Goal: Communication & Community: Share content

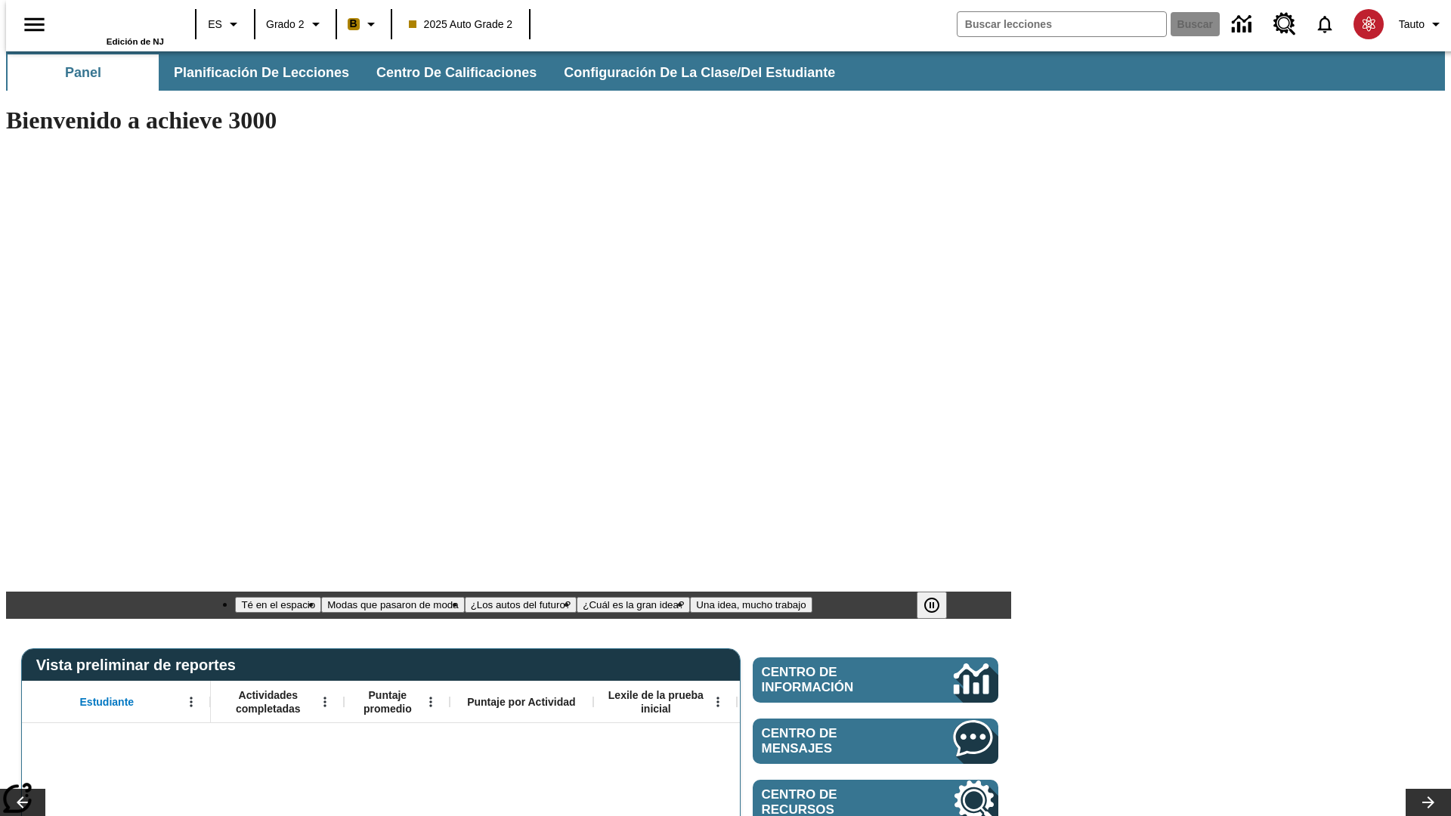
type input "-1"
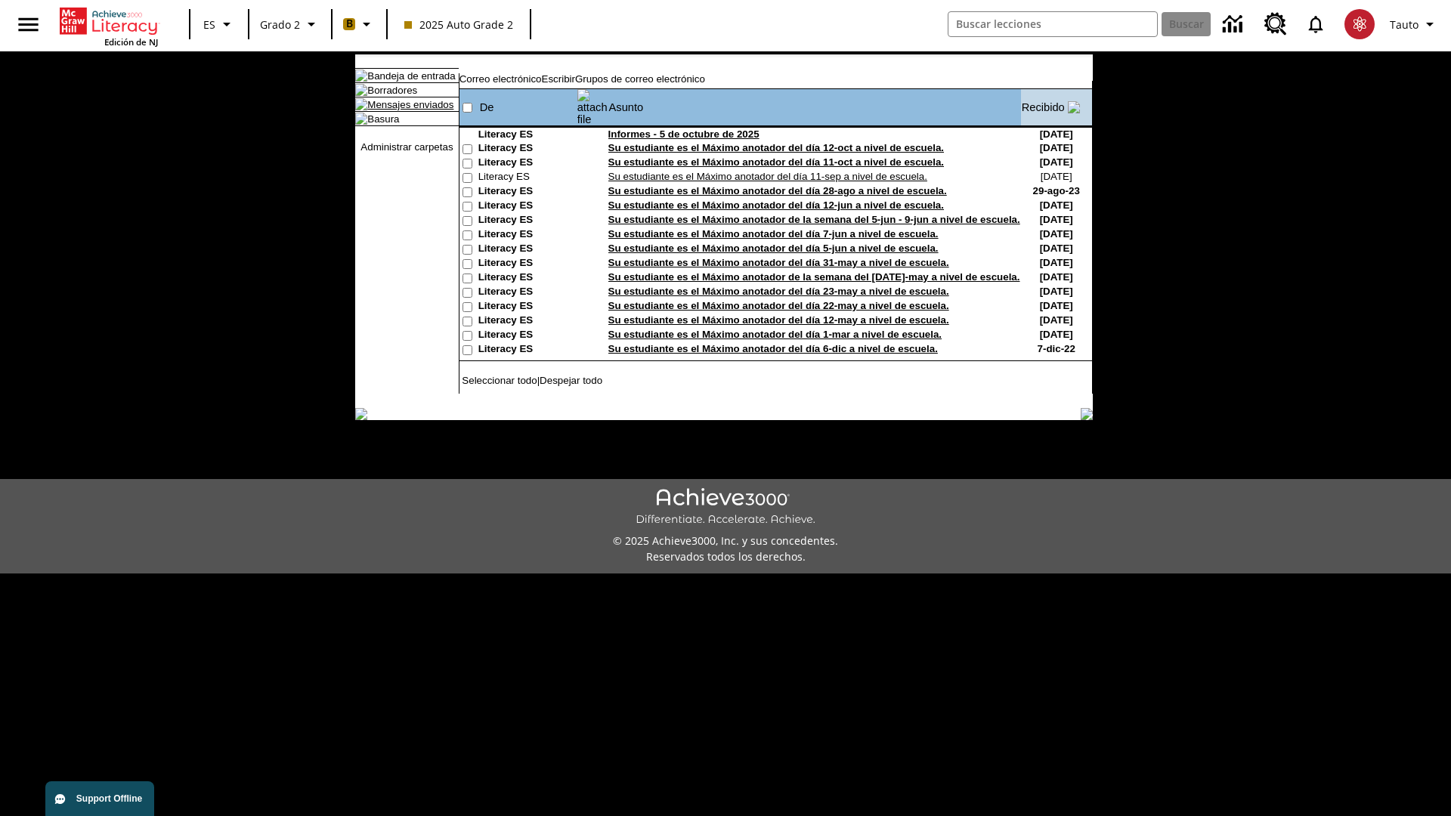
click at [403, 110] on link "Mensajes enviados" at bounding box center [410, 104] width 86 height 11
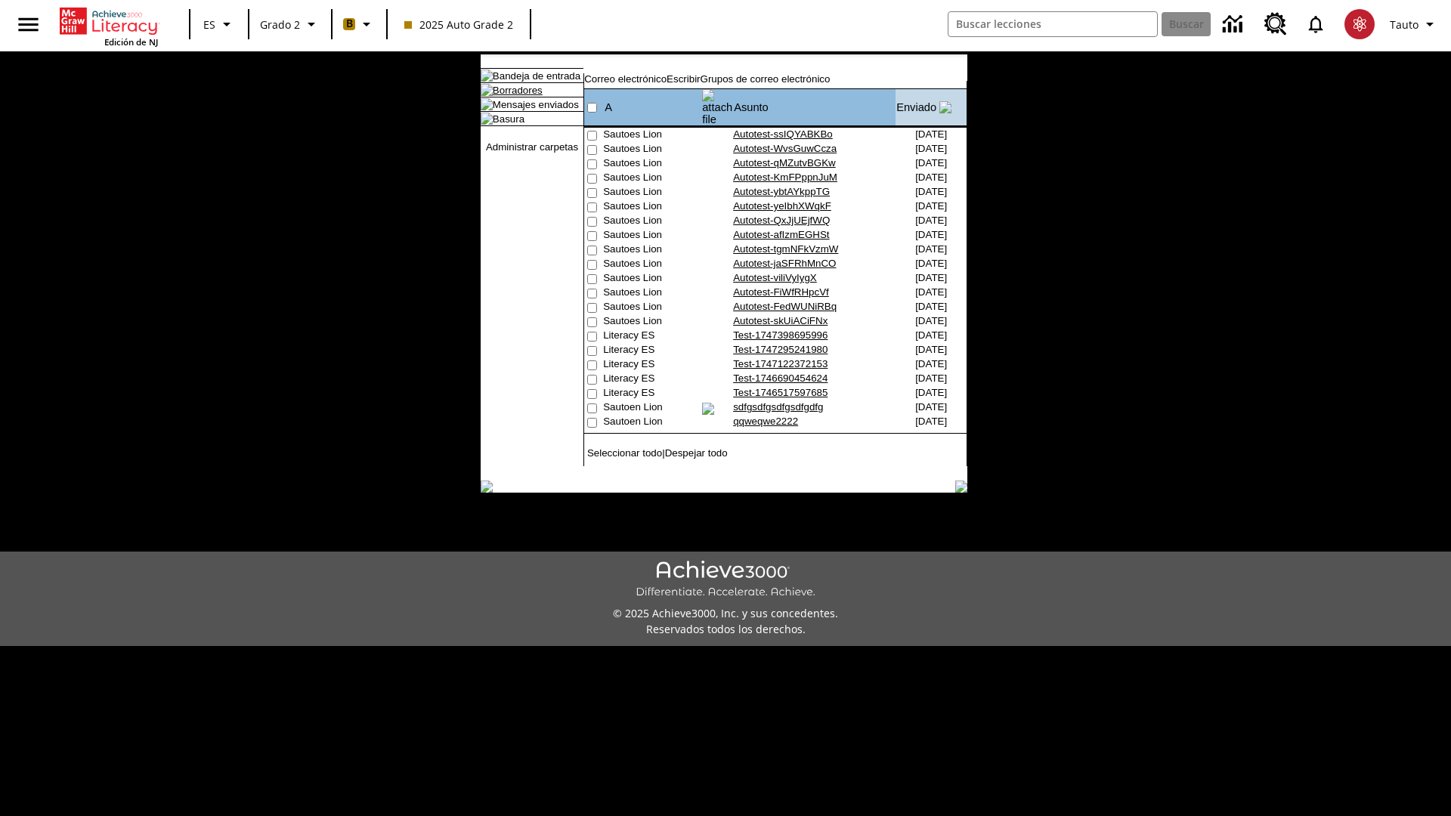
click at [506, 96] on link "Borradores" at bounding box center [518, 90] width 50 height 11
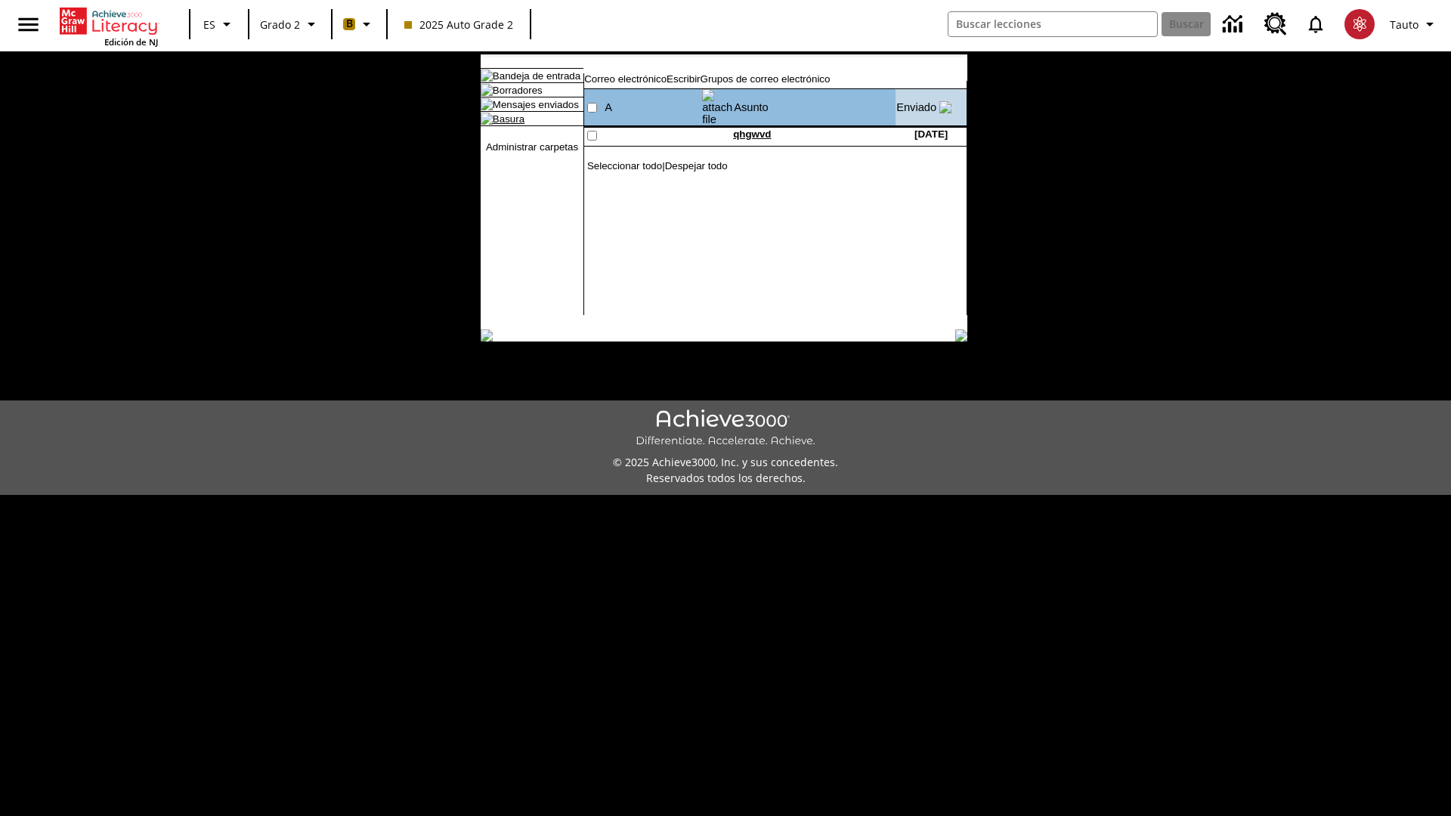
click at [496, 125] on link "Basura" at bounding box center [509, 118] width 32 height 11
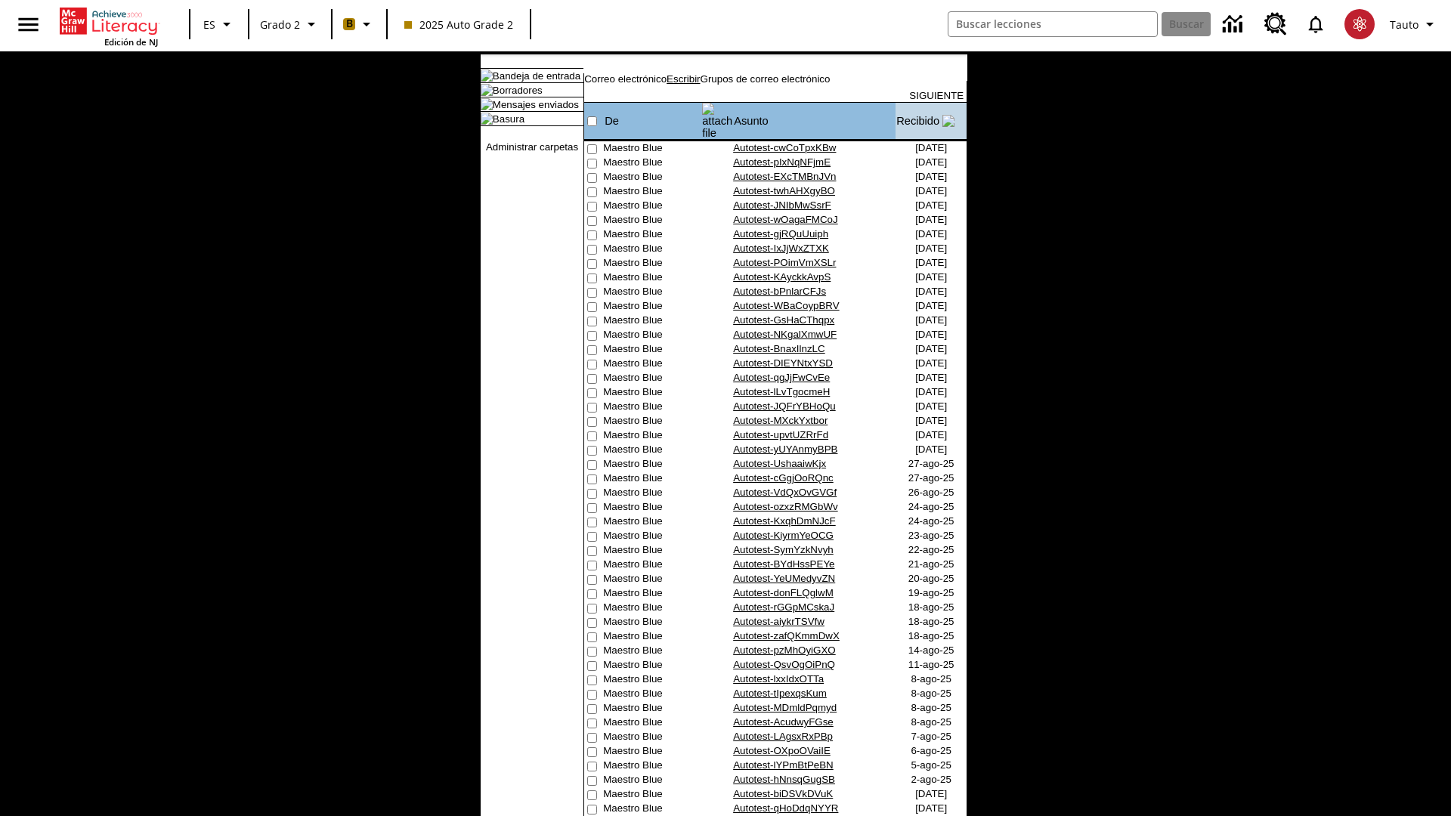
click at [700, 85] on link "Escribir" at bounding box center [683, 78] width 33 height 11
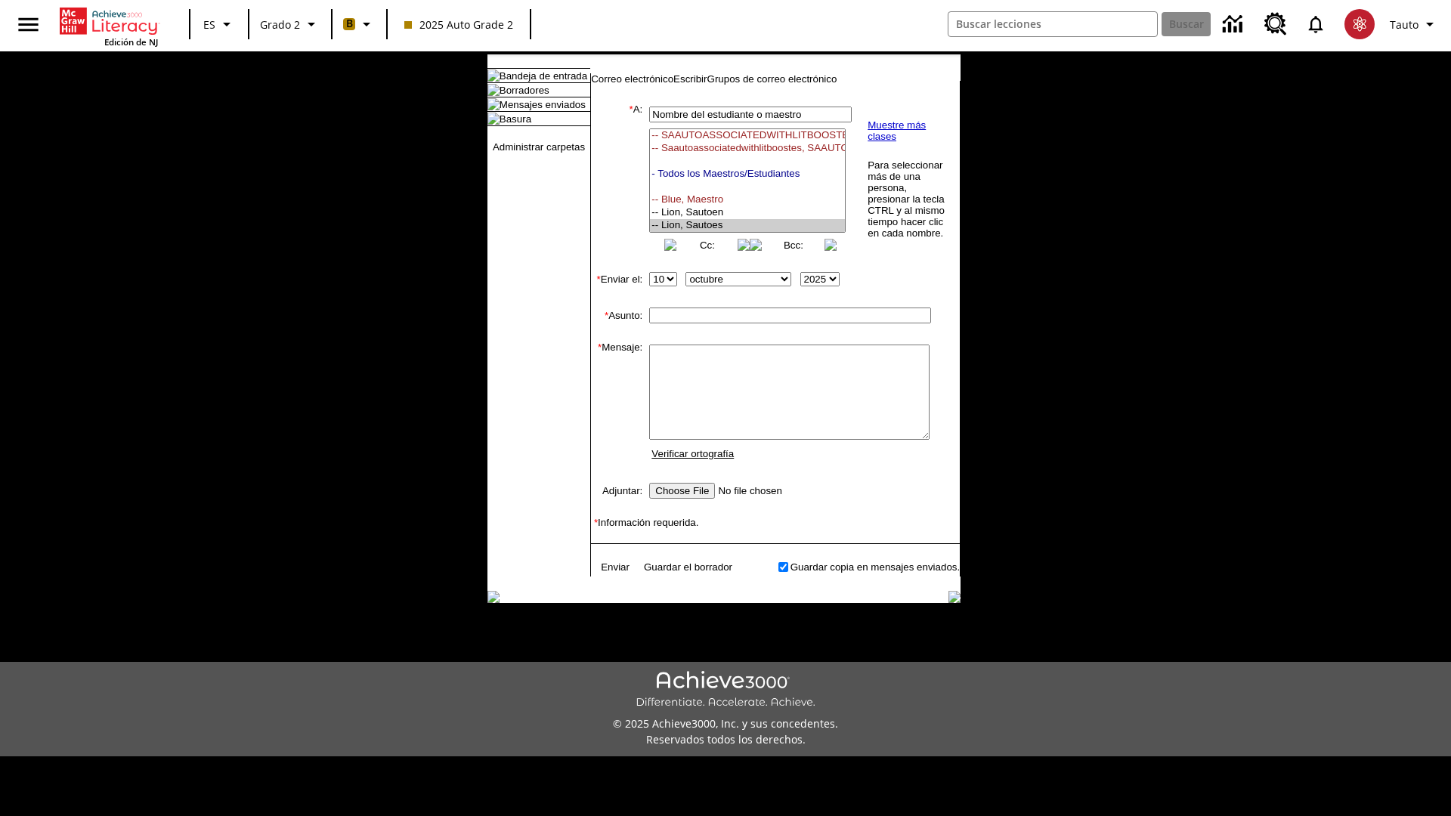
select select "U,21437111,1"
type input "Autotest-yFuCawAshX"
type textarea "email body message"
click at [608, 573] on link "Enviar" at bounding box center [615, 566] width 29 height 11
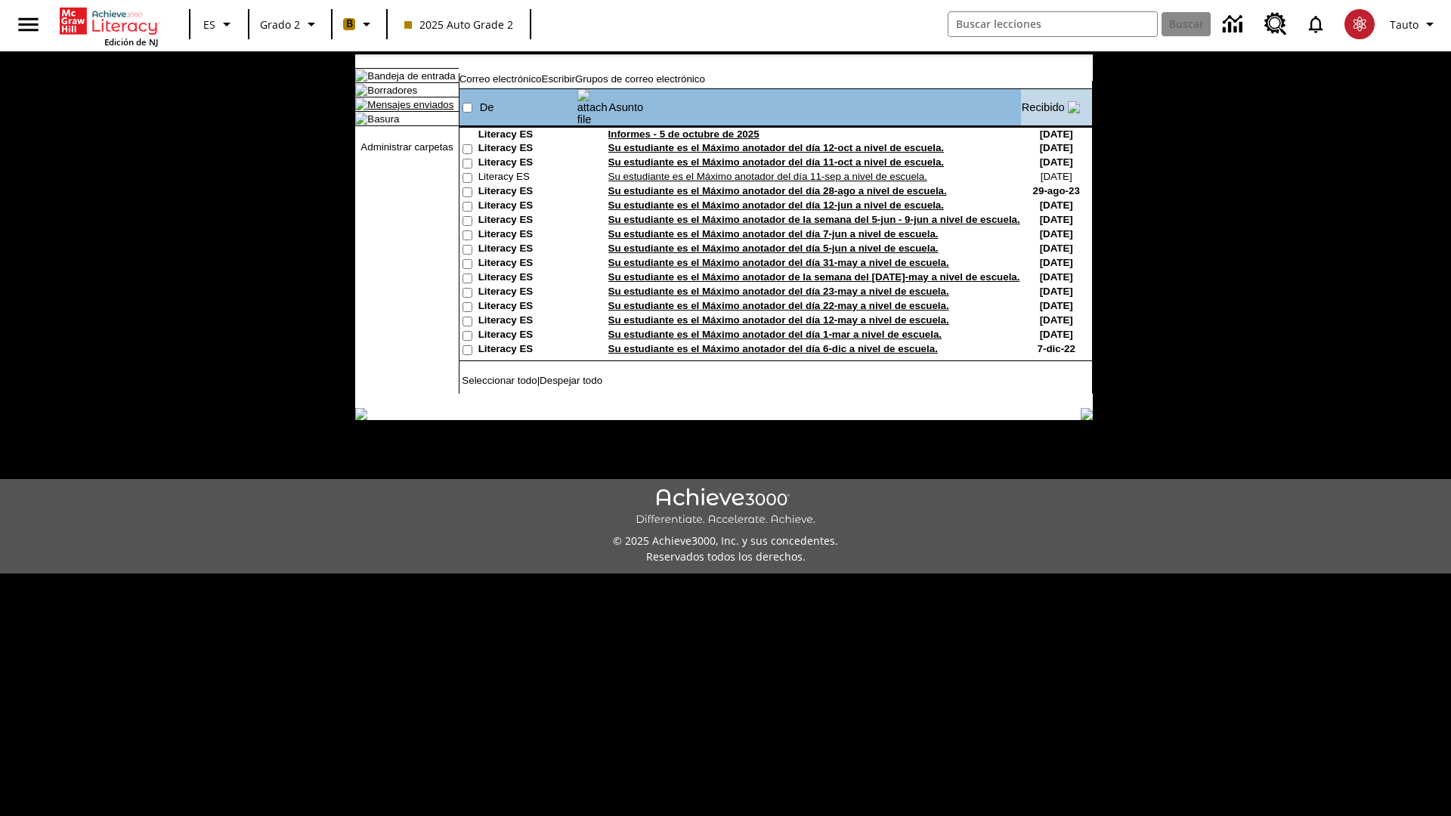
click at [403, 110] on link "Mensajes enviados" at bounding box center [410, 104] width 86 height 11
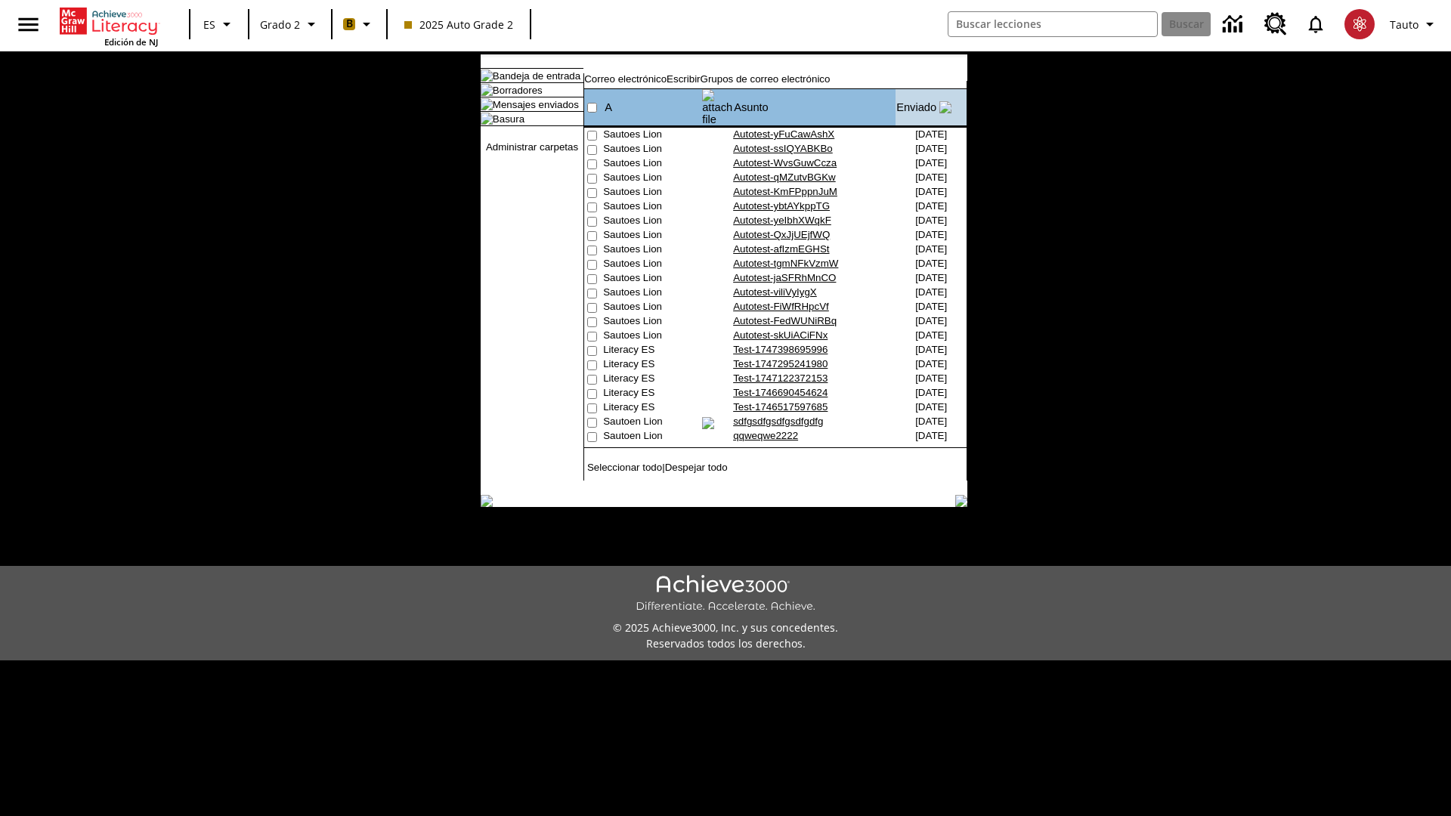
click at [590, 131] on input"] "checkbox" at bounding box center [592, 136] width 10 height 10
checkbox input"] "true"
